Goal: Task Accomplishment & Management: Use online tool/utility

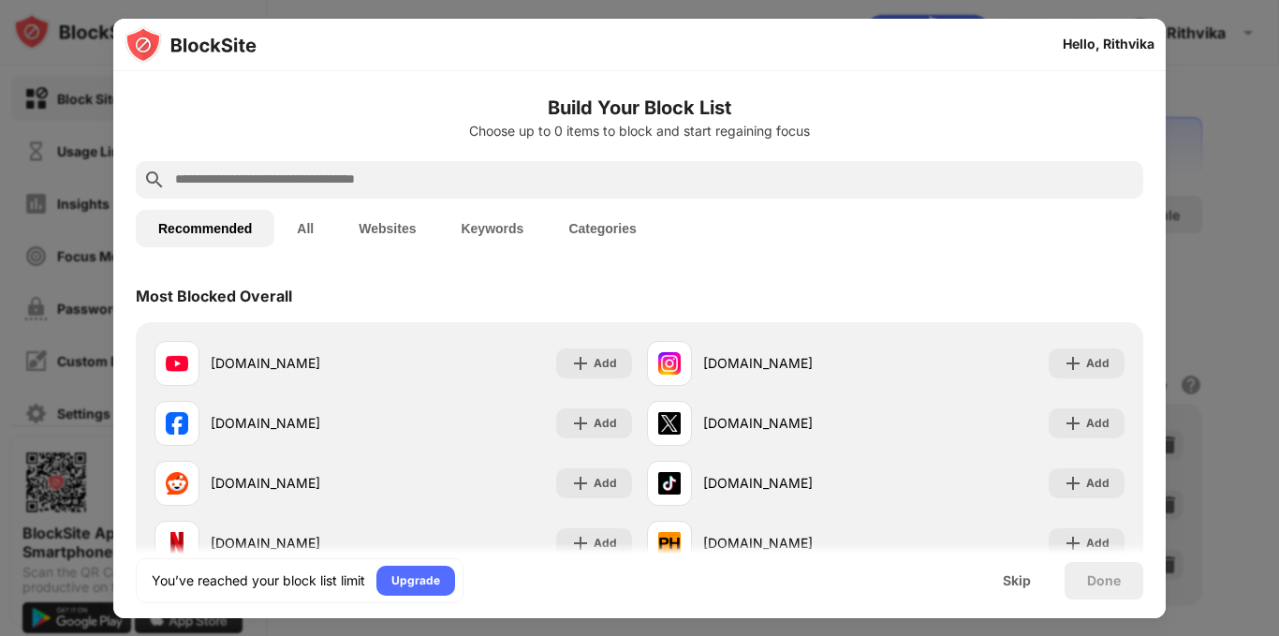
click at [622, 176] on input "text" at bounding box center [654, 179] width 962 height 22
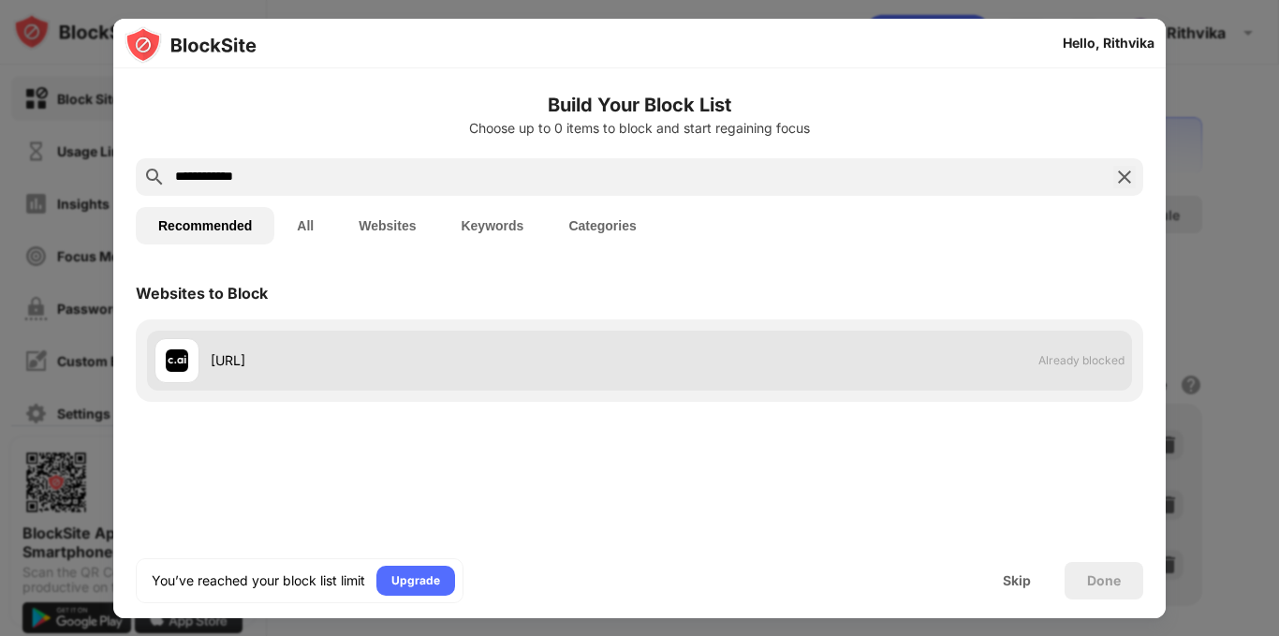
type input "**********"
click at [515, 346] on div "character.ai" at bounding box center [396, 360] width 485 height 45
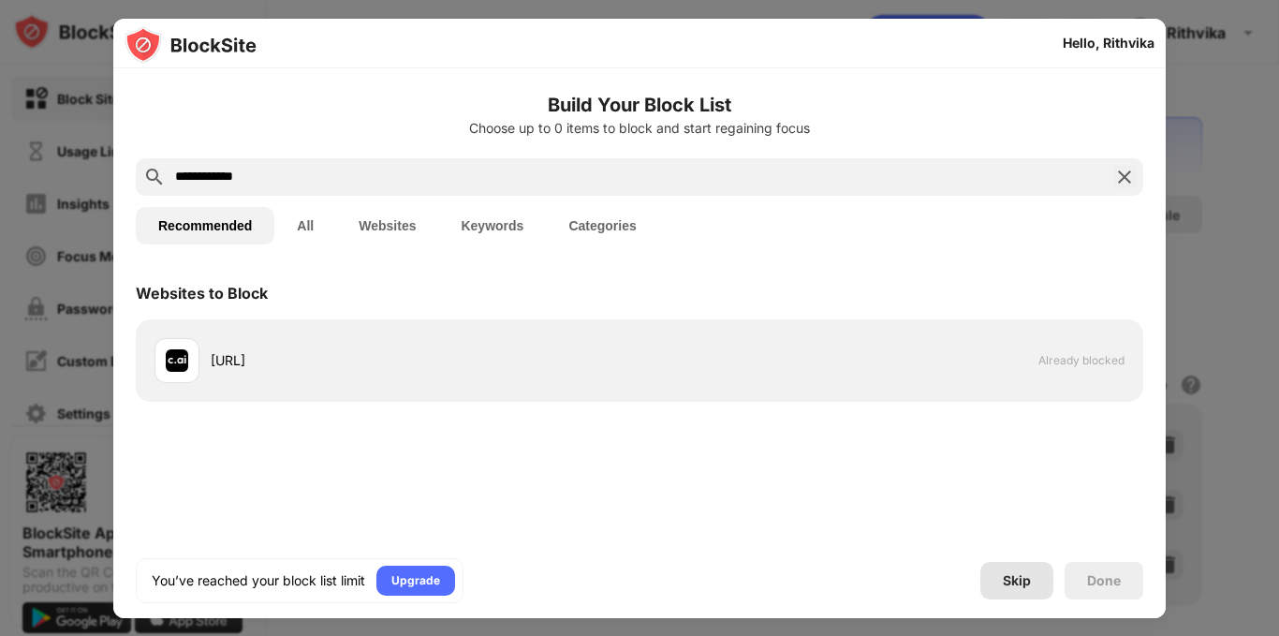
click at [1012, 578] on div "Skip" at bounding box center [1016, 580] width 28 height 15
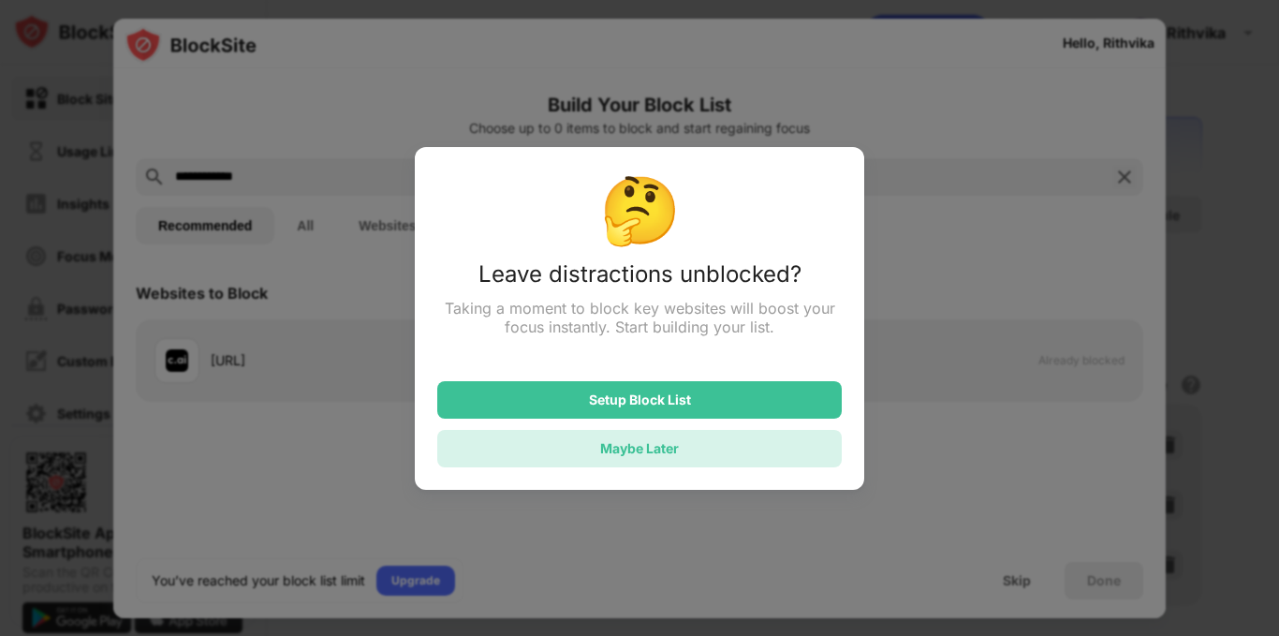
click at [672, 456] on div "Maybe Later" at bounding box center [639, 448] width 79 height 16
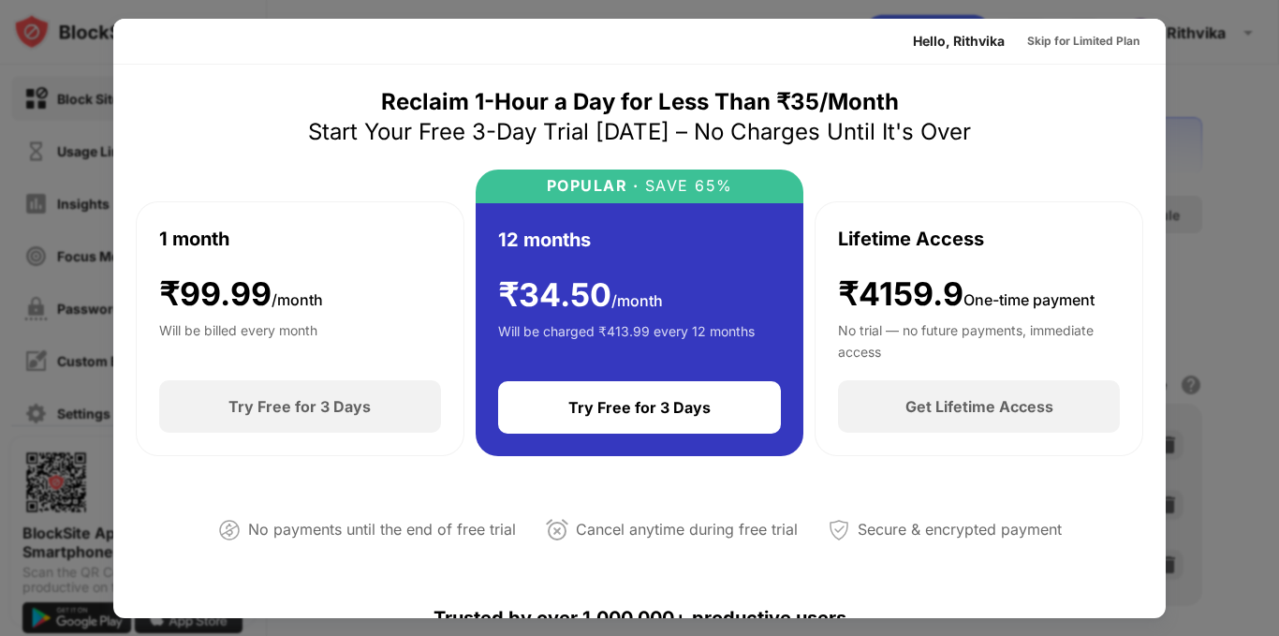
click at [1230, 193] on div at bounding box center [639, 318] width 1279 height 636
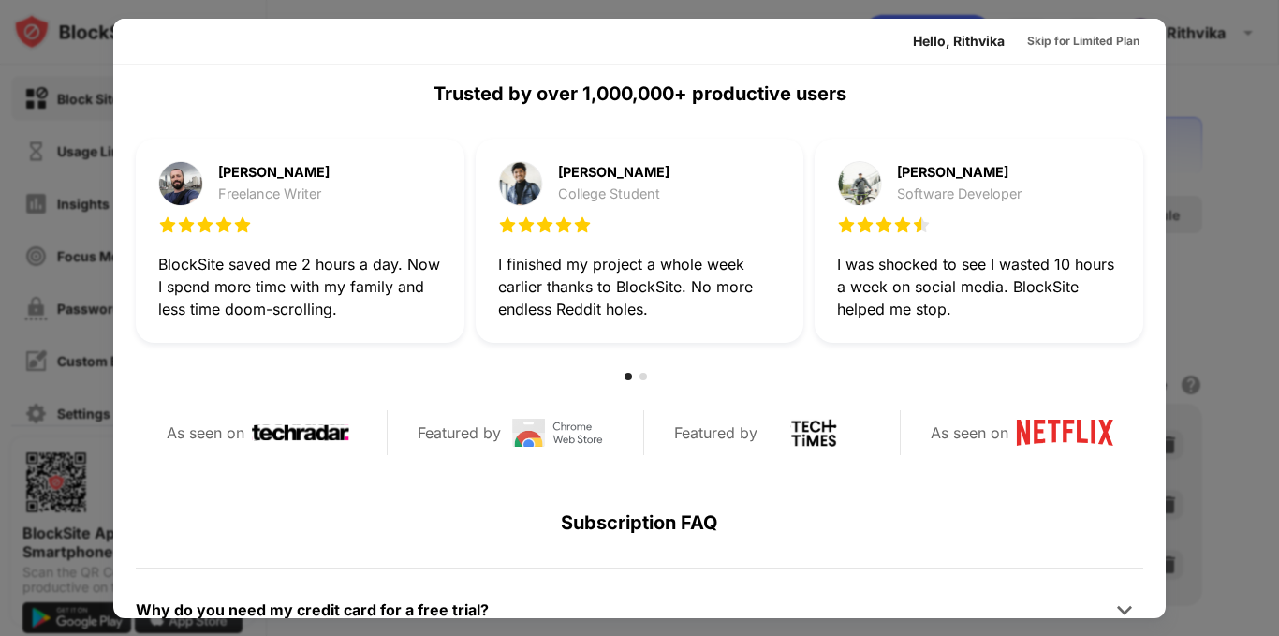
scroll to position [873, 0]
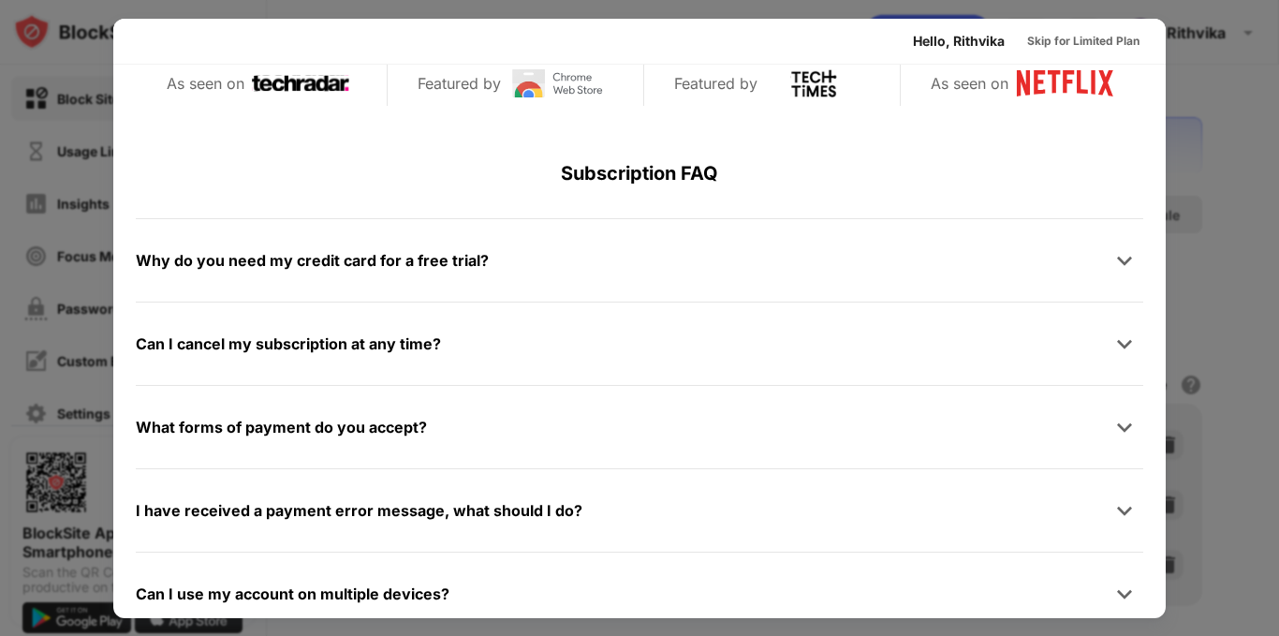
click at [1226, 460] on div at bounding box center [639, 318] width 1279 height 636
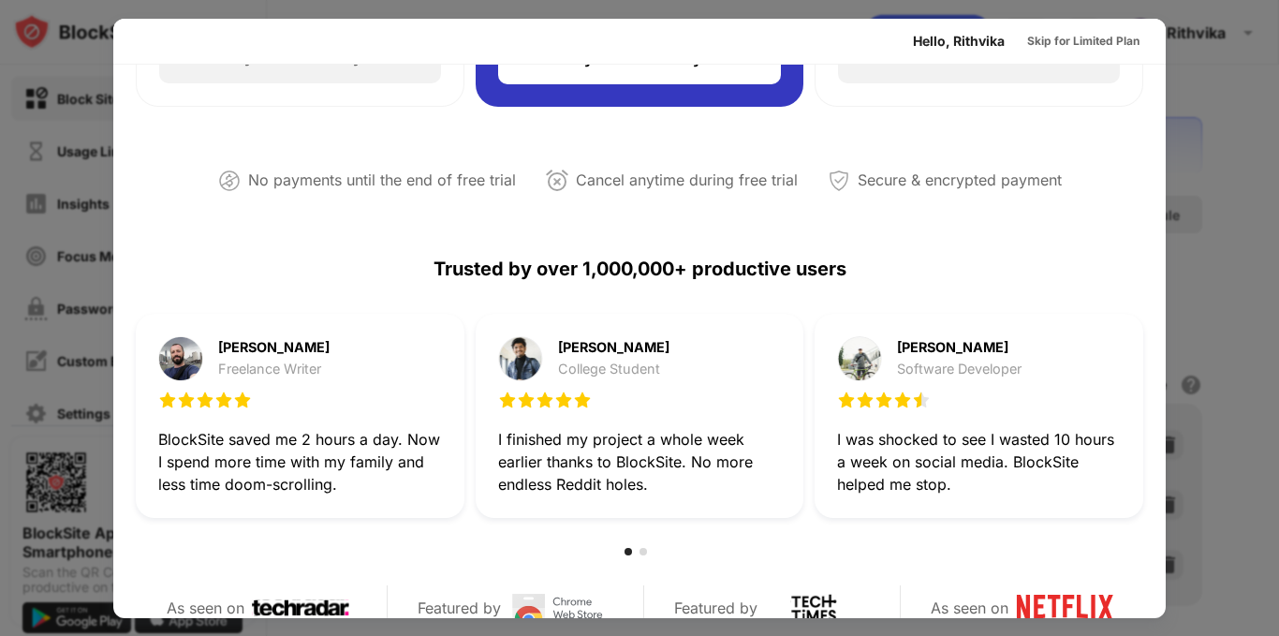
scroll to position [0, 0]
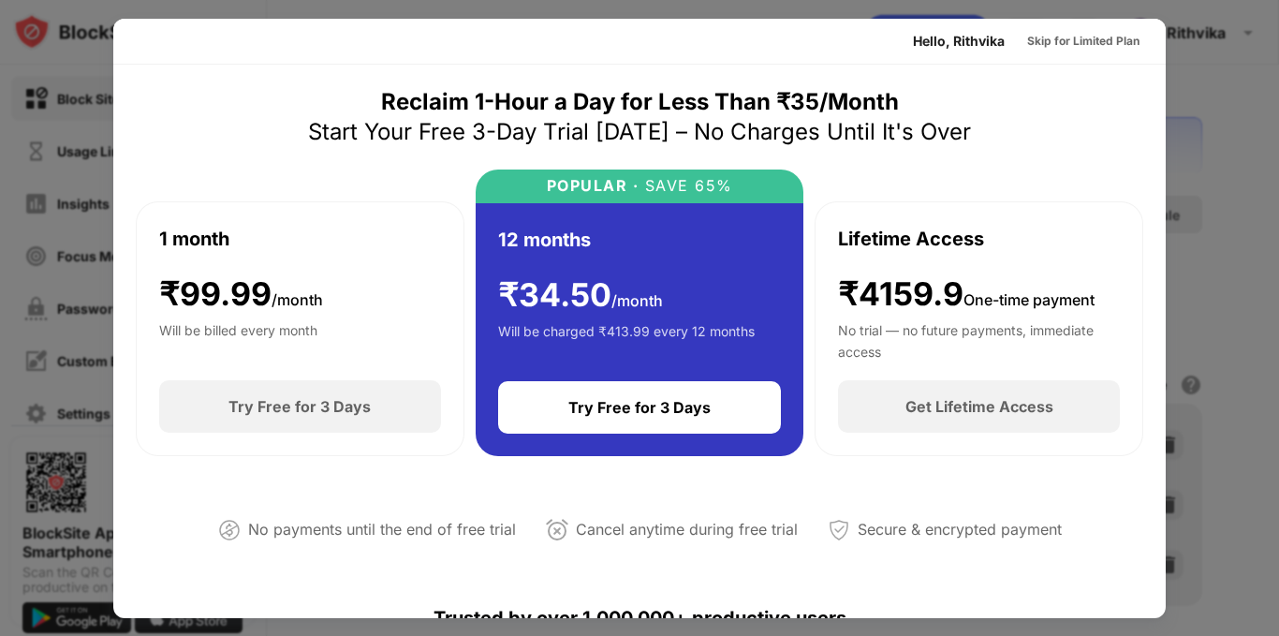
click at [977, 41] on div "Hello, Rithvika" at bounding box center [959, 41] width 92 height 15
click at [1036, 32] on div "Skip for Limited Plan" at bounding box center [1083, 41] width 112 height 19
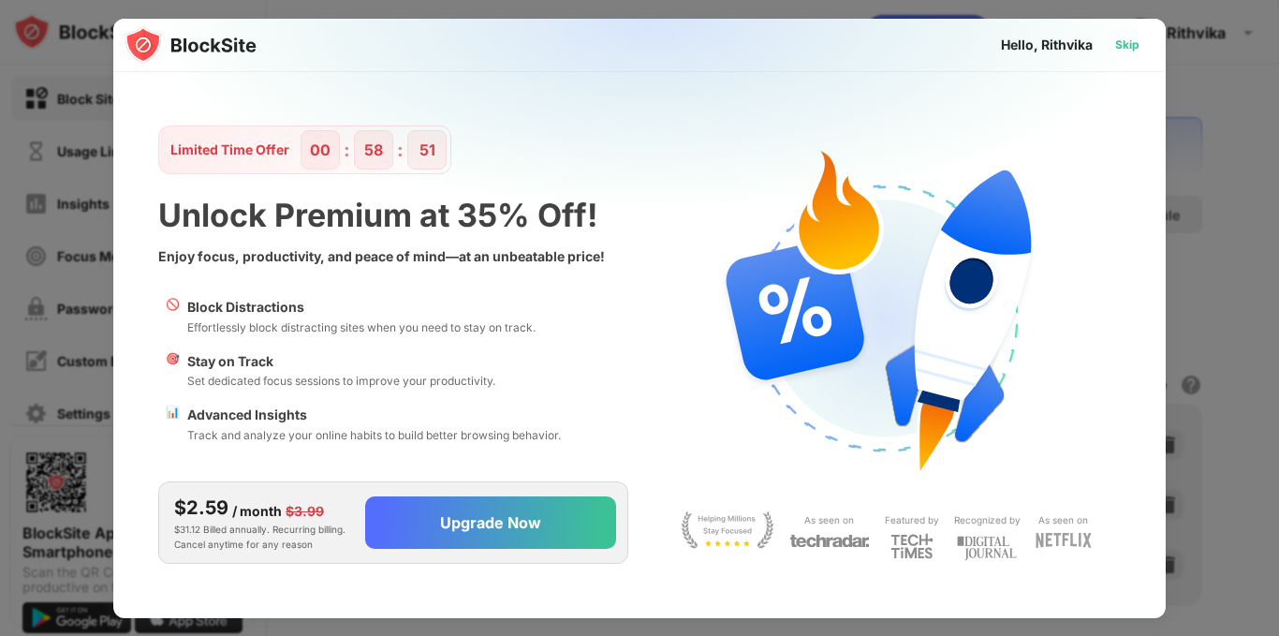
click at [1133, 59] on div "Skip" at bounding box center [1127, 45] width 54 height 30
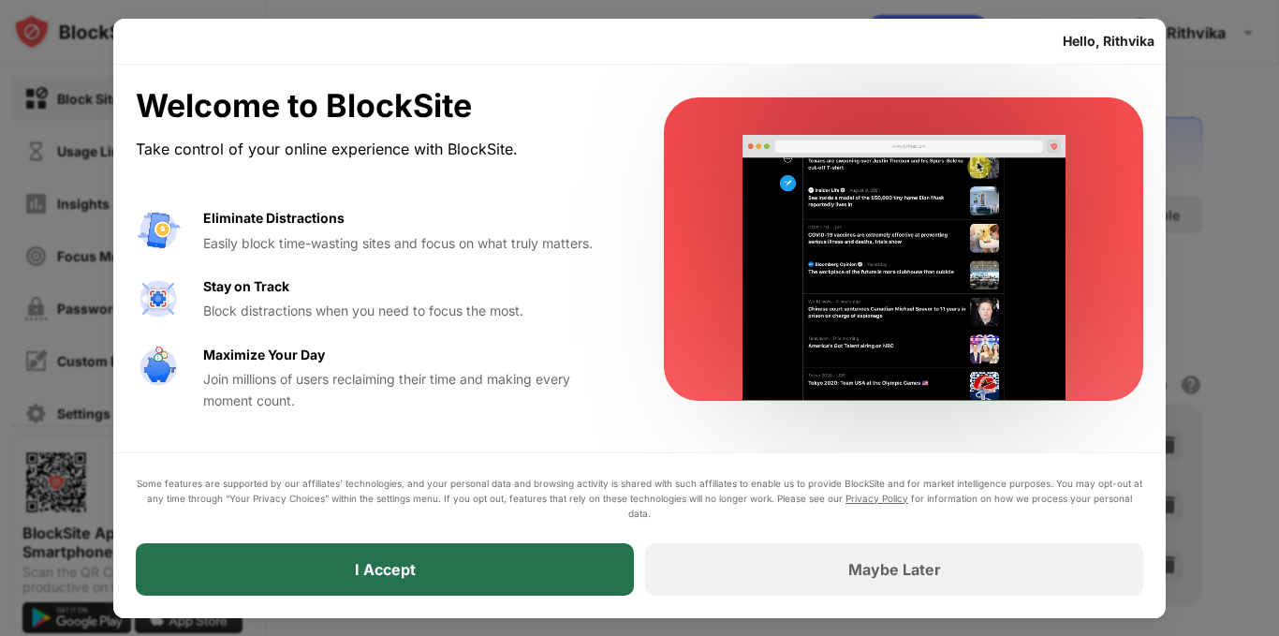
click at [444, 556] on div "I Accept" at bounding box center [385, 569] width 498 height 52
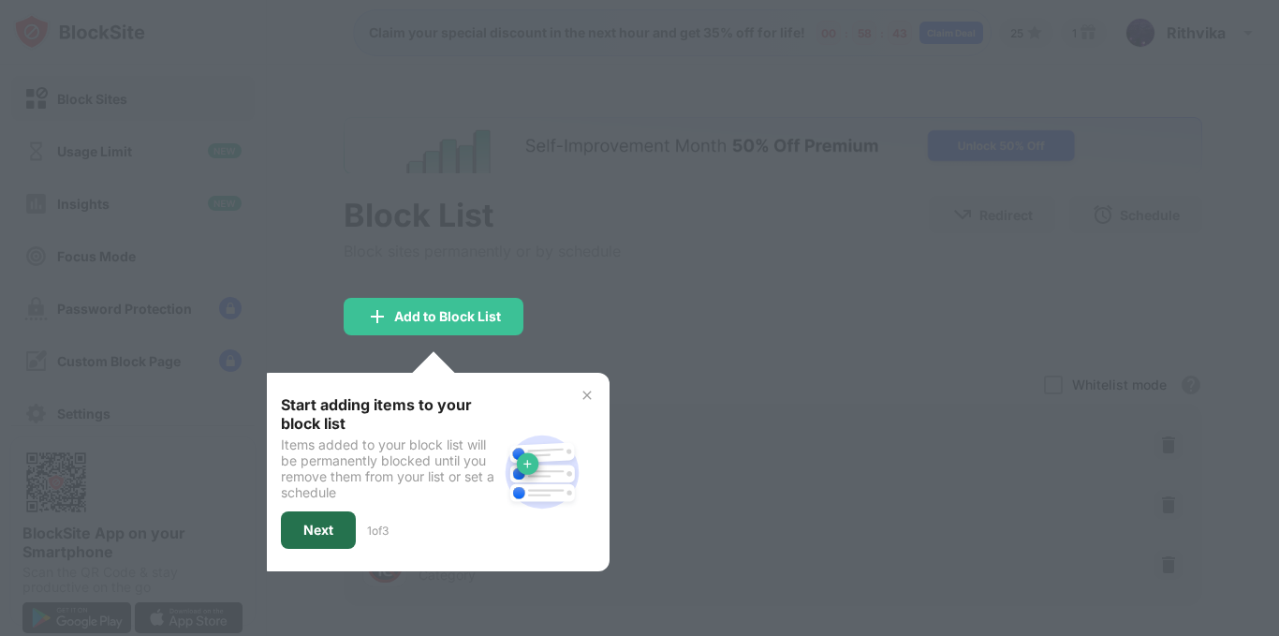
click at [315, 535] on div "Next" at bounding box center [318, 529] width 30 height 15
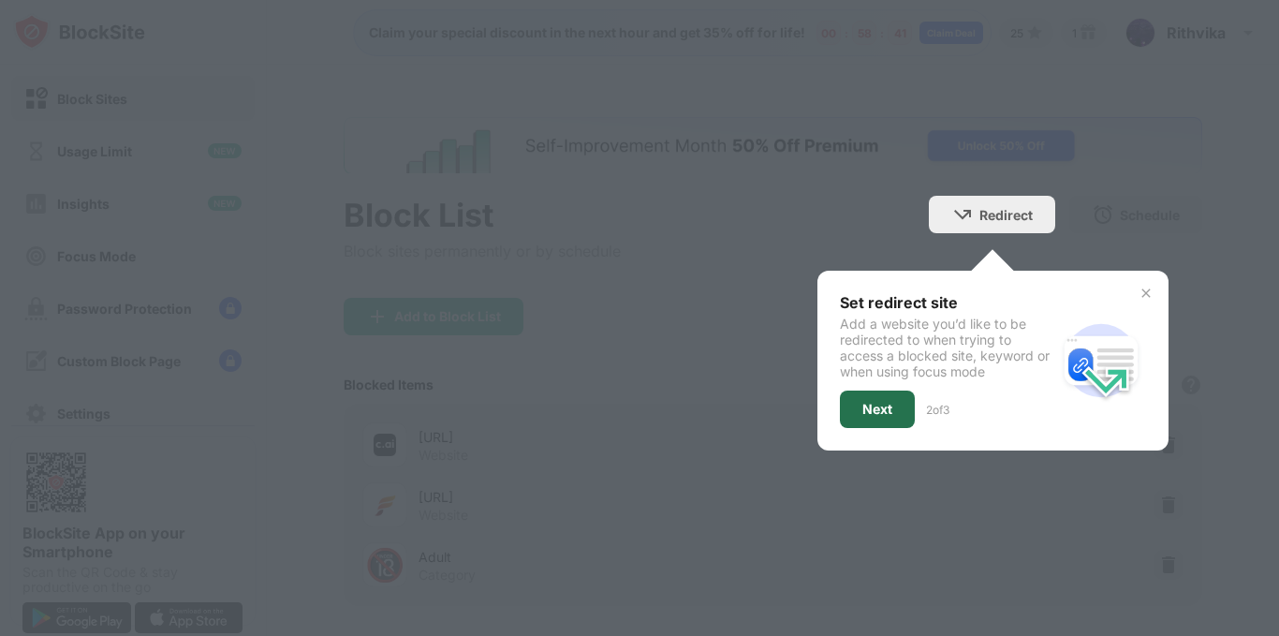
click at [862, 407] on div "Next" at bounding box center [877, 409] width 30 height 15
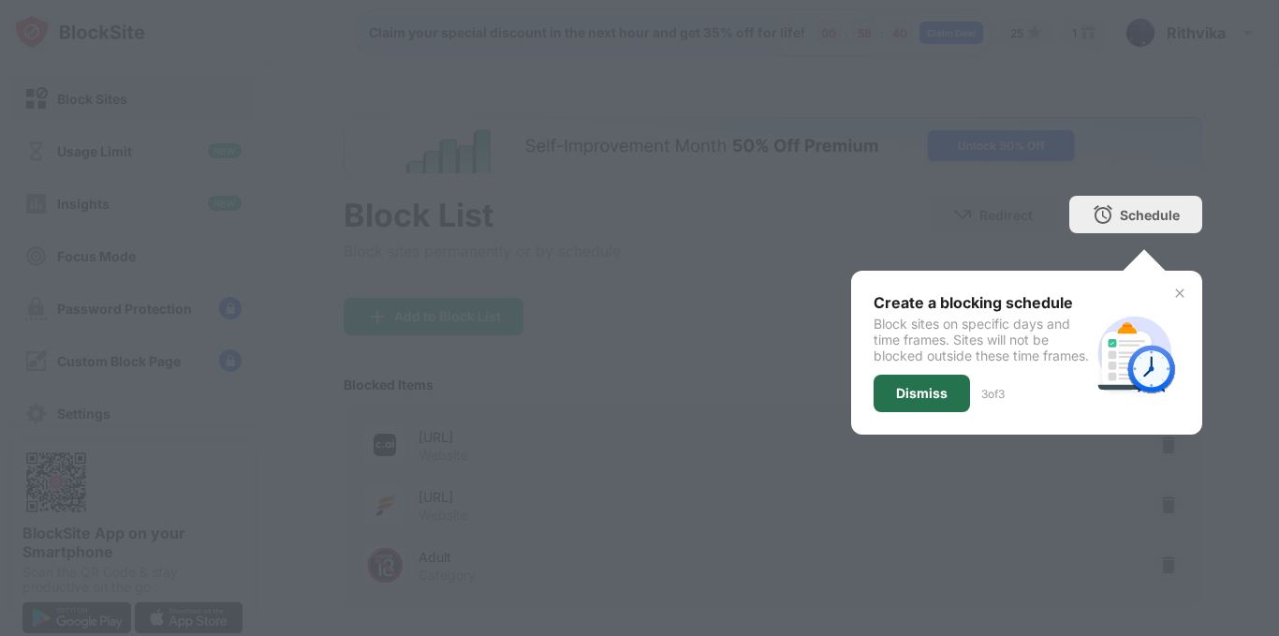
click at [877, 407] on div "Dismiss" at bounding box center [921, 392] width 96 height 37
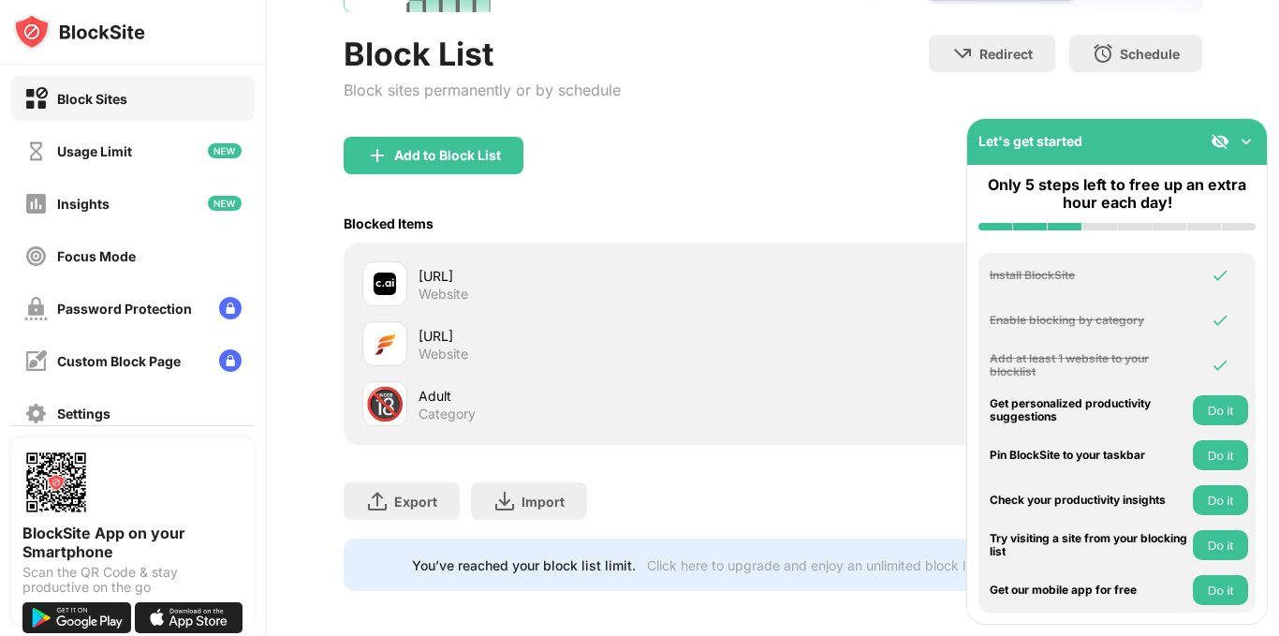
scroll to position [183, 0]
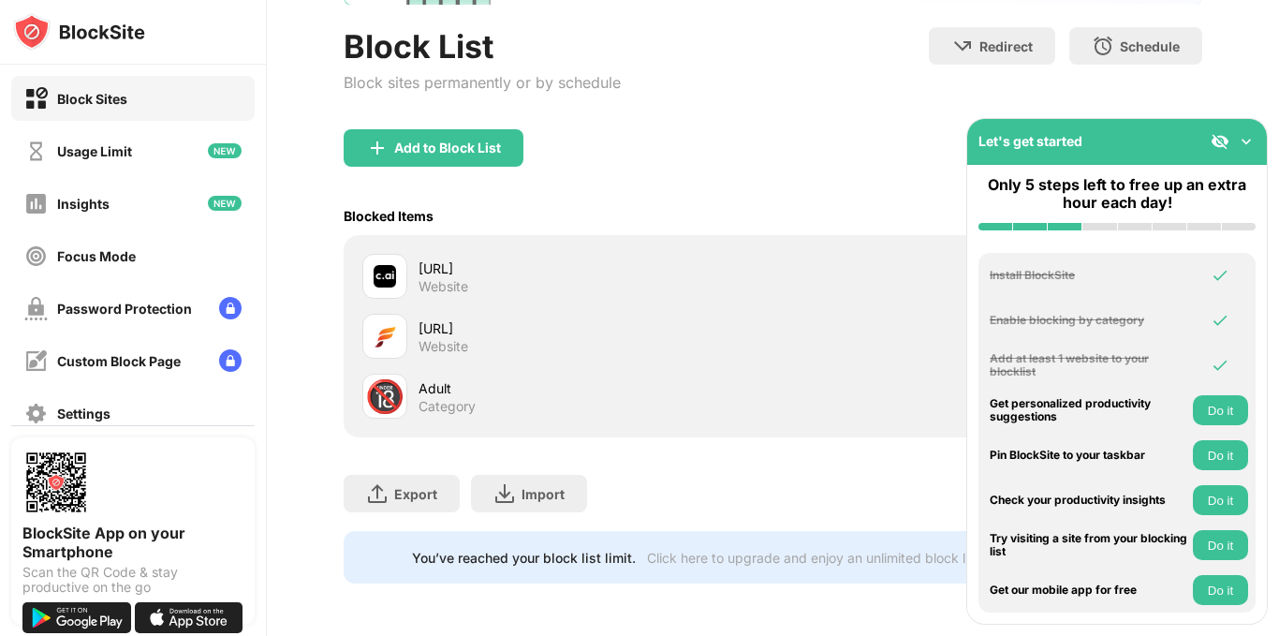
click at [1246, 142] on img at bounding box center [1245, 141] width 19 height 19
